Goal: Information Seeking & Learning: Learn about a topic

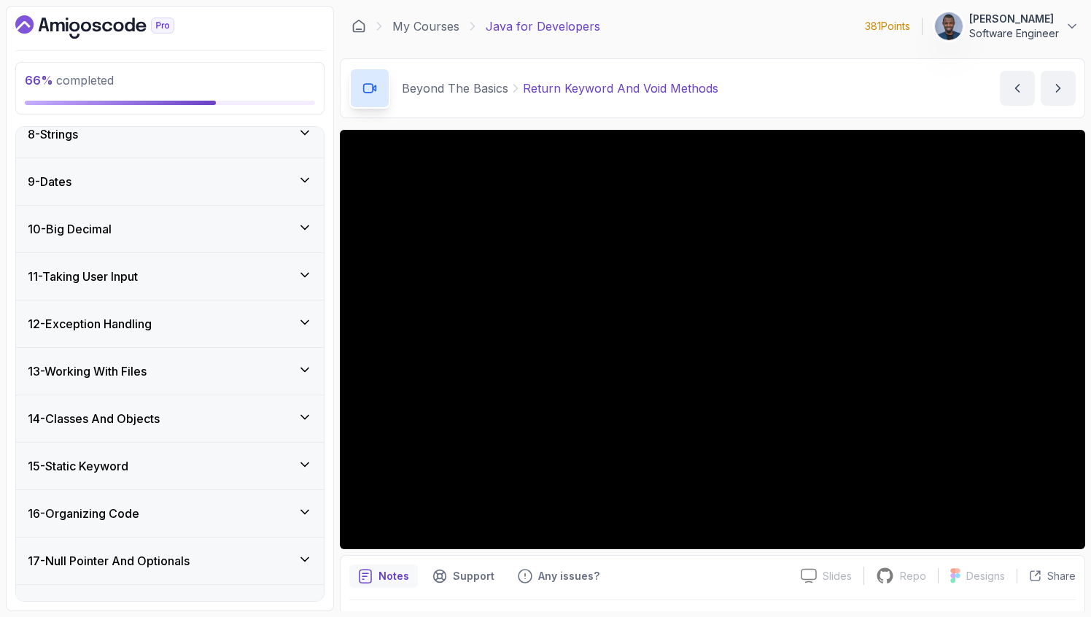
scroll to position [1222, 0]
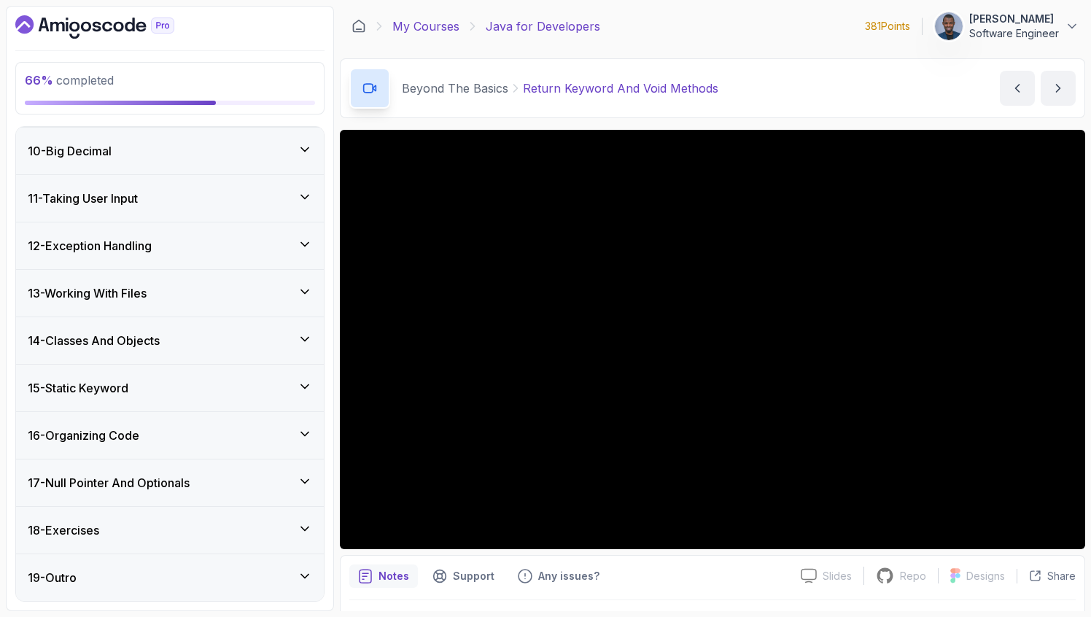
click at [407, 26] on link "My Courses" at bounding box center [425, 27] width 67 height 18
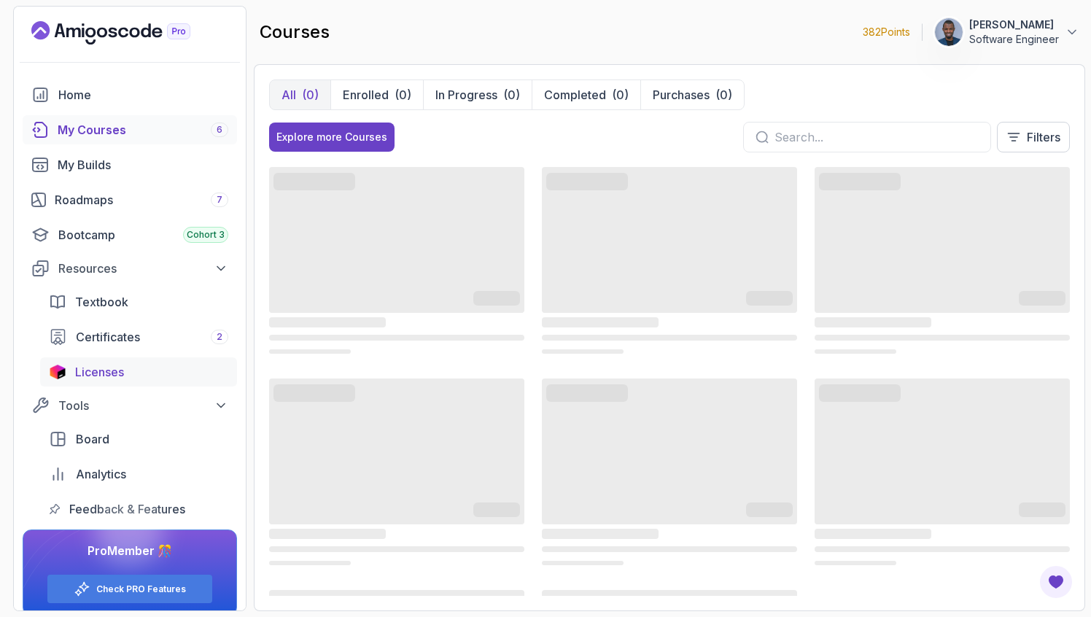
click at [98, 365] on span "Licenses" at bounding box center [99, 372] width 49 height 18
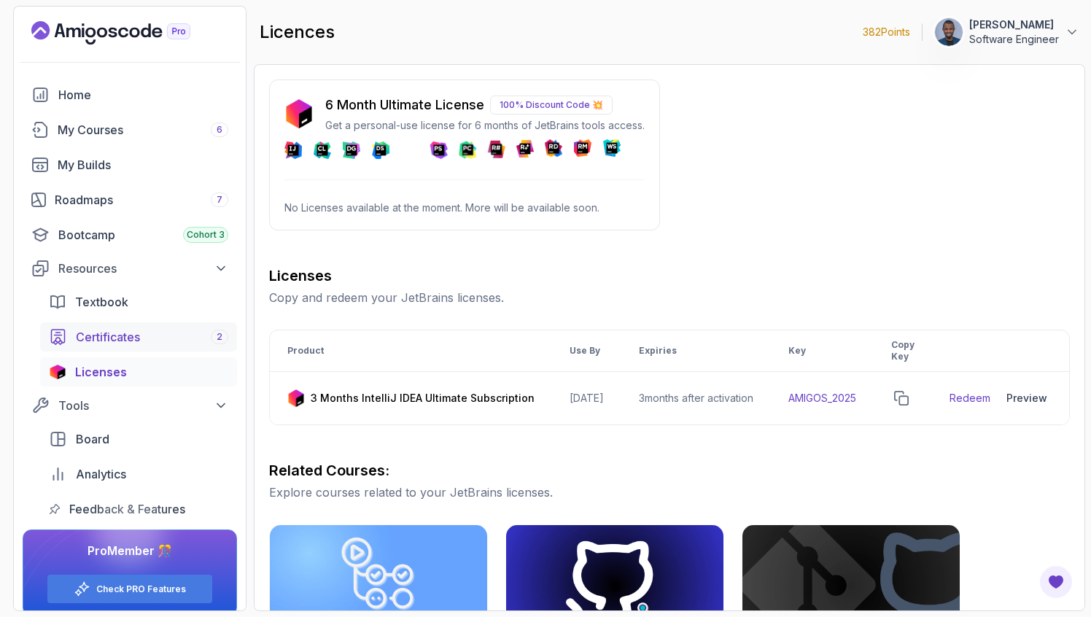
click at [125, 330] on span "Certificates" at bounding box center [108, 337] width 64 height 18
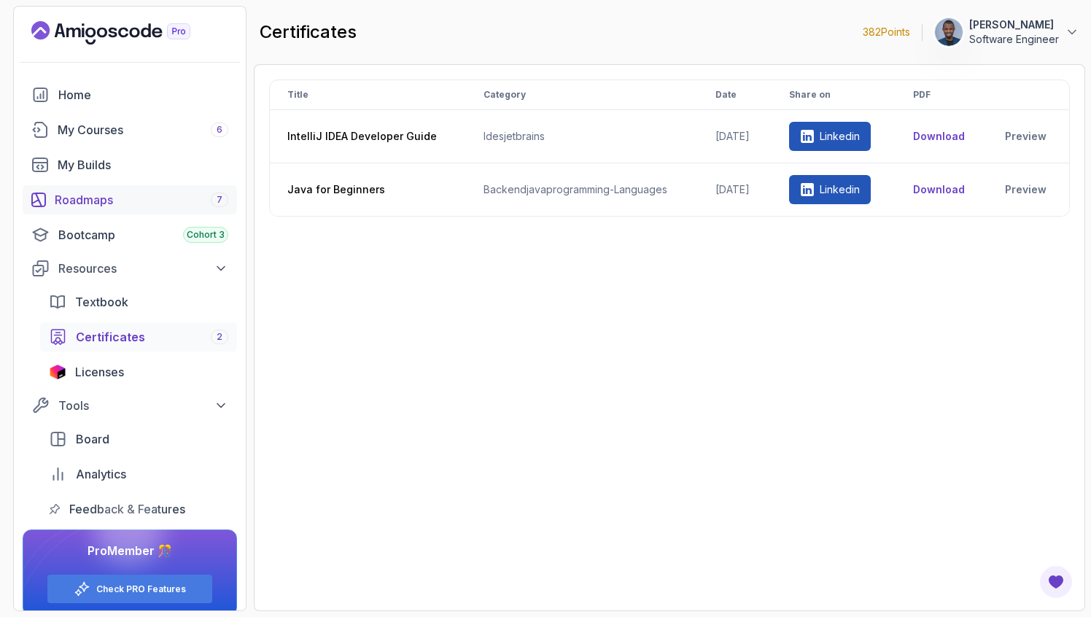
click at [110, 203] on div "Roadmaps 7" at bounding box center [142, 200] width 174 height 18
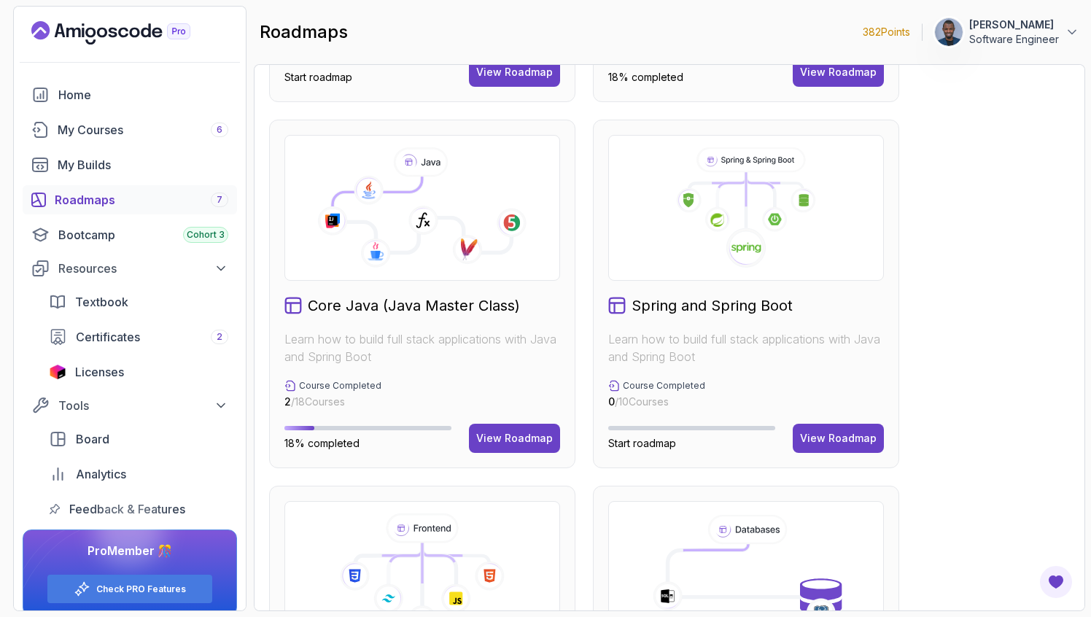
scroll to position [327, 0]
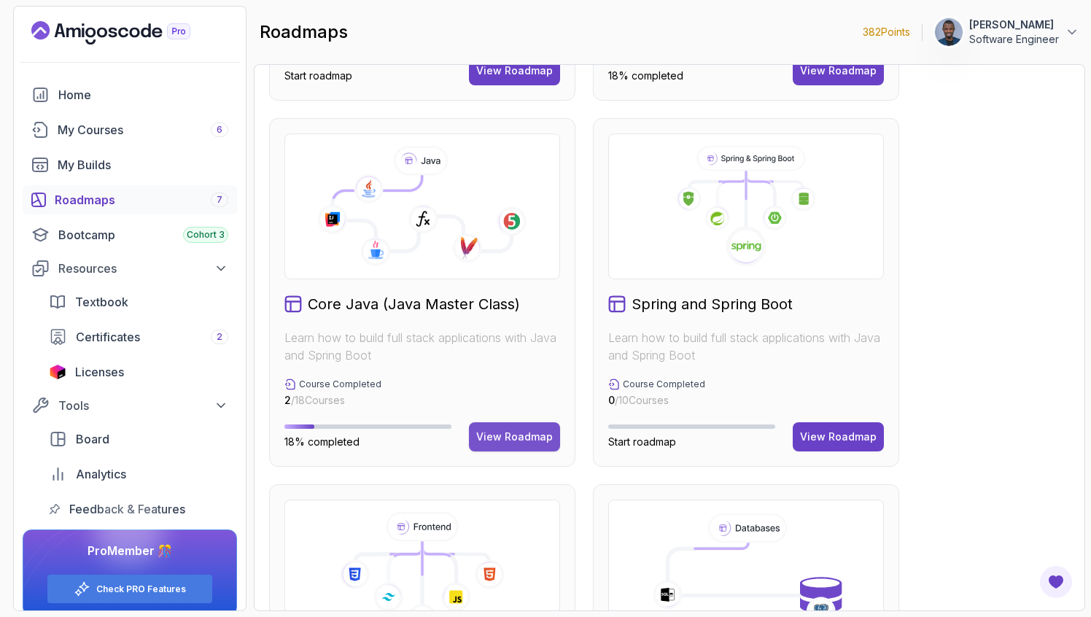
click at [500, 430] on div "View Roadmap" at bounding box center [514, 437] width 77 height 15
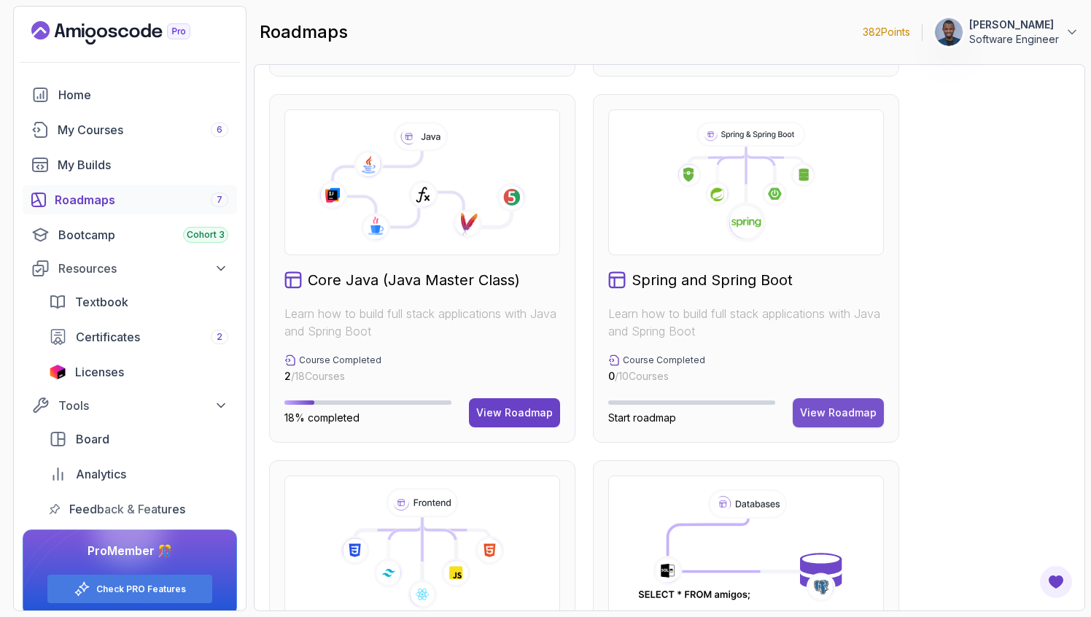
scroll to position [335, 0]
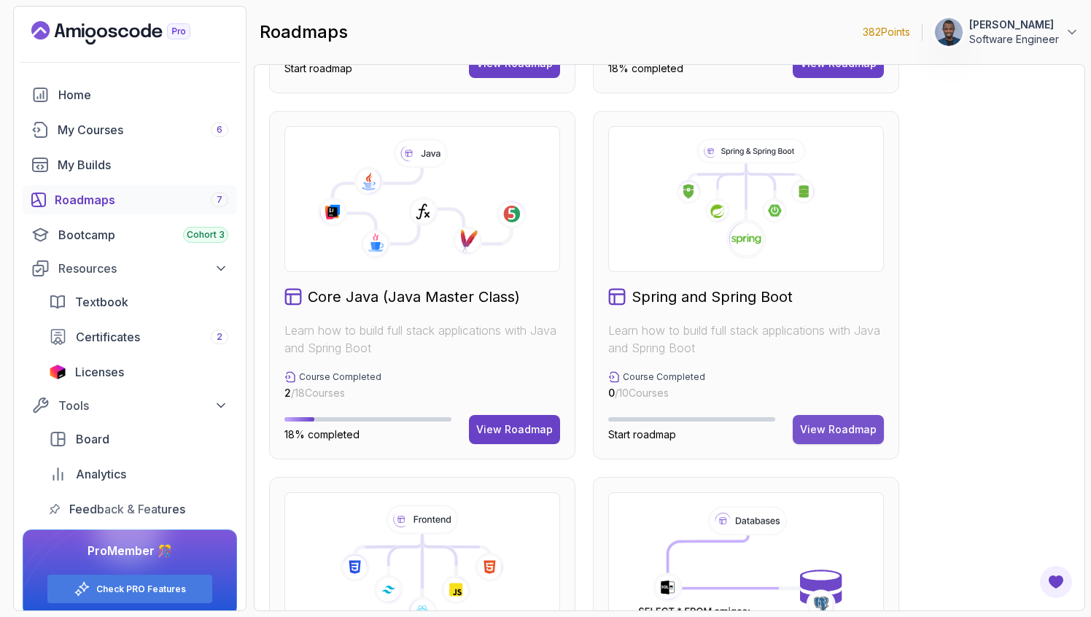
click at [834, 431] on div "View Roadmap" at bounding box center [838, 429] width 77 height 15
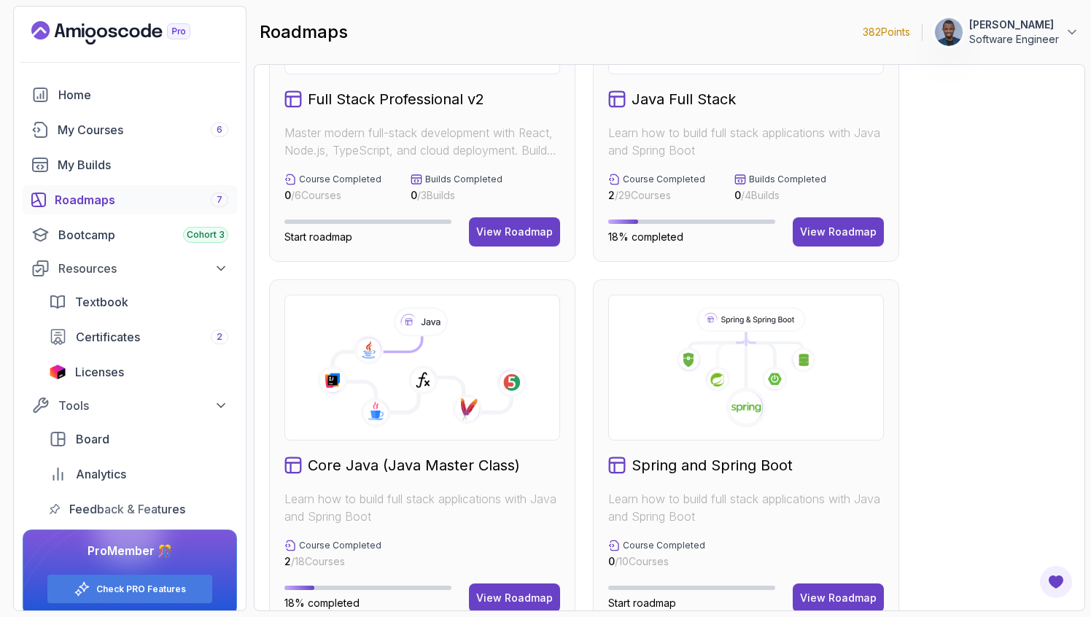
scroll to position [174, 0]
